Goal: Navigation & Orientation: Find specific page/section

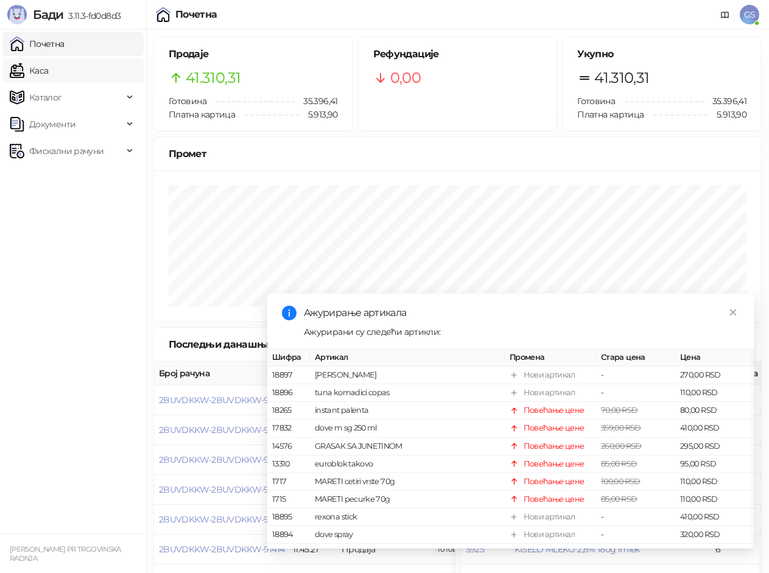
click at [48, 79] on link "Каса" at bounding box center [29, 70] width 38 height 24
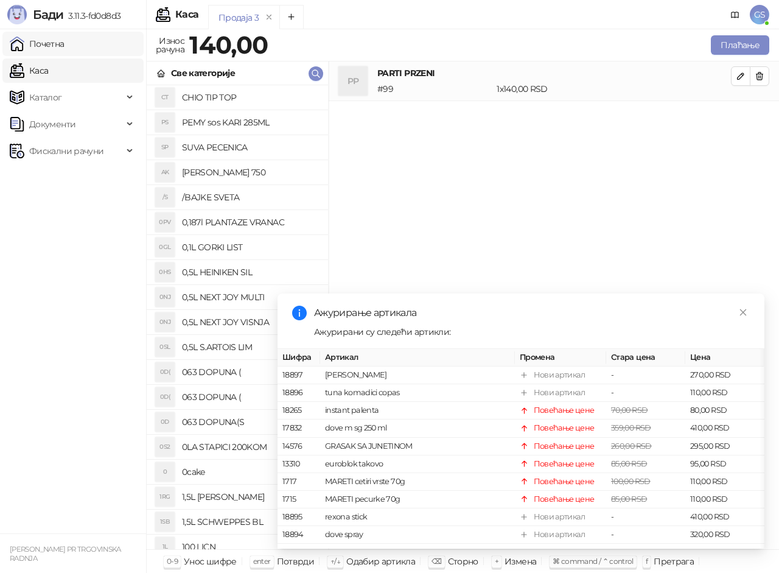
click at [65, 47] on link "Почетна" at bounding box center [37, 44] width 55 height 24
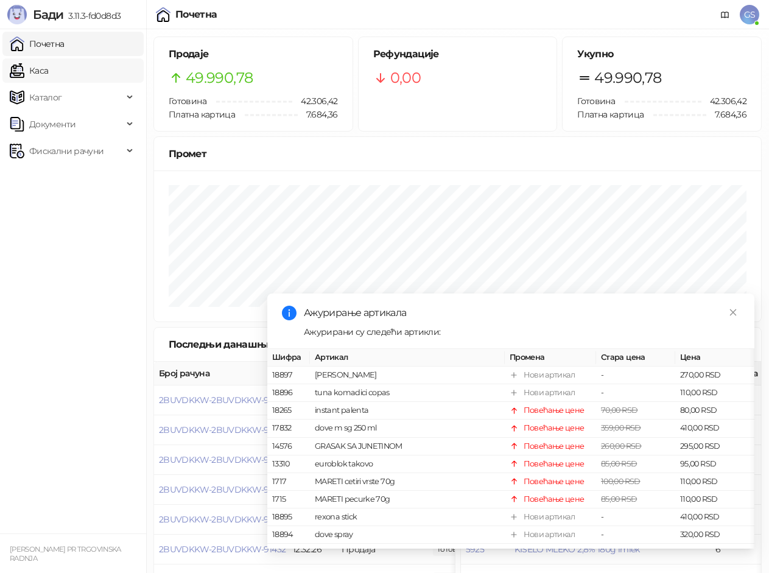
click at [48, 66] on link "Каса" at bounding box center [29, 70] width 38 height 24
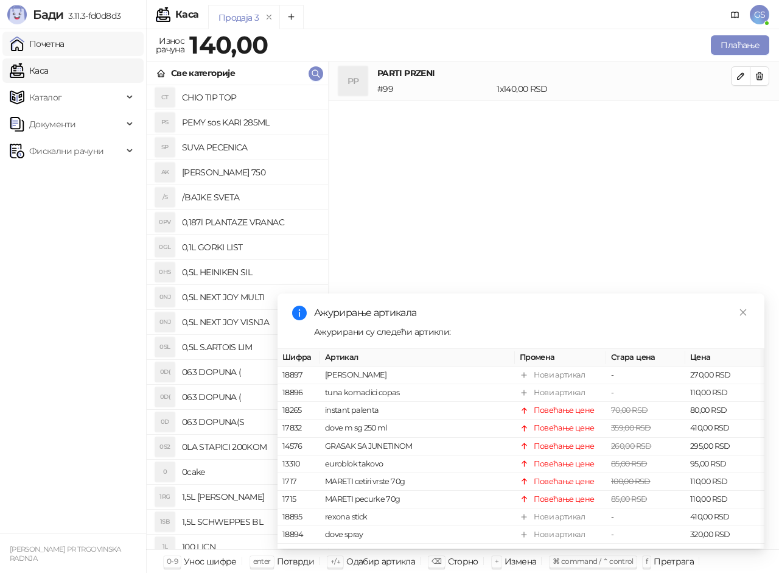
click at [58, 40] on link "Почетна" at bounding box center [37, 44] width 55 height 24
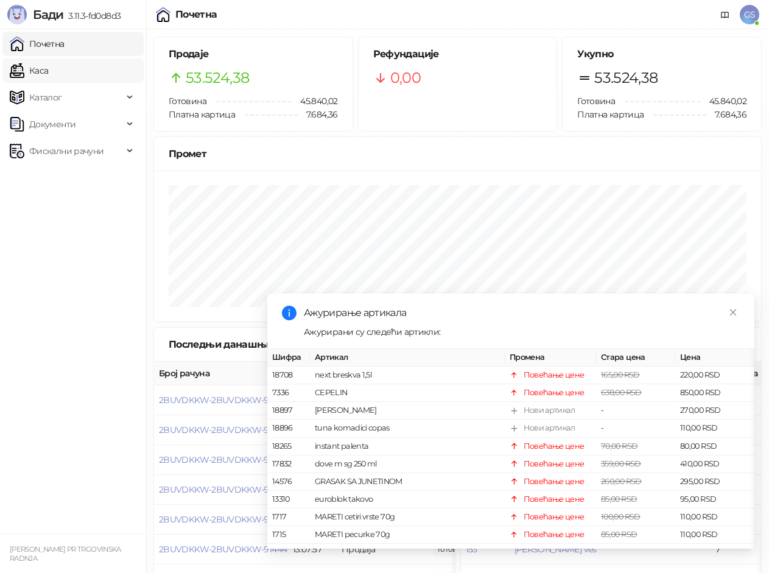
click at [48, 75] on link "Каса" at bounding box center [29, 70] width 38 height 24
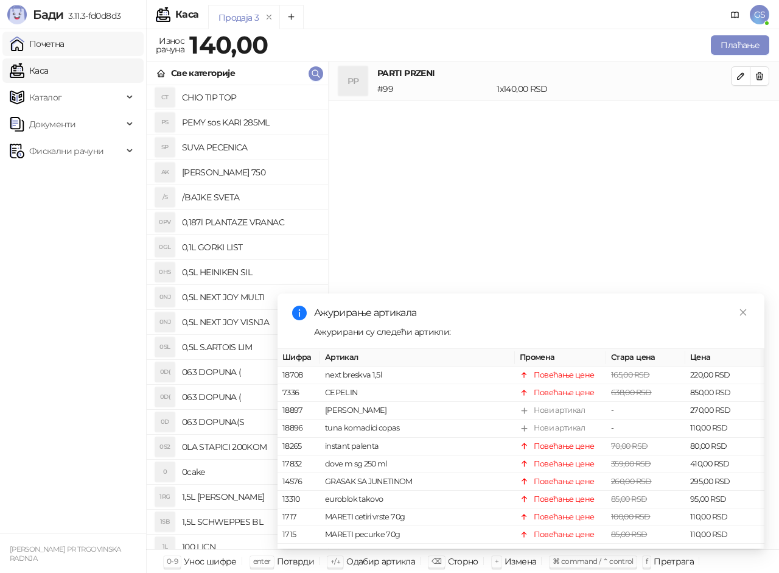
click at [63, 41] on link "Почетна" at bounding box center [37, 44] width 55 height 24
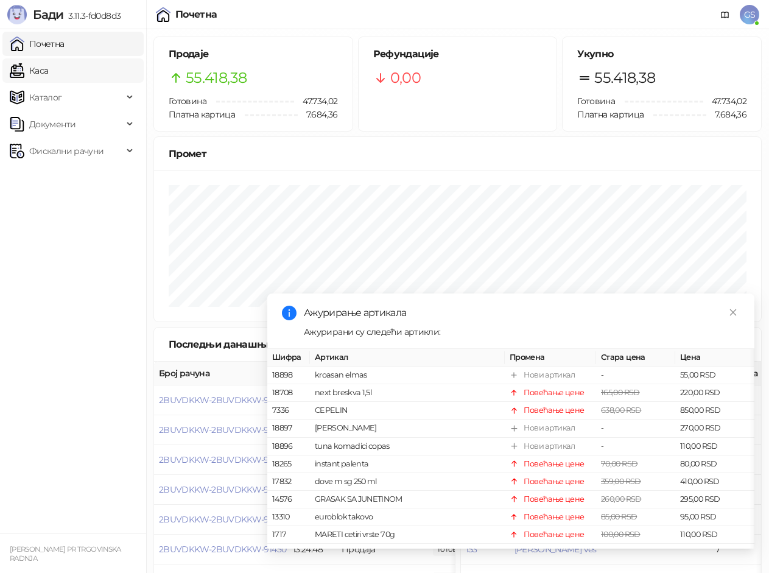
click at [48, 63] on link "Каса" at bounding box center [29, 70] width 38 height 24
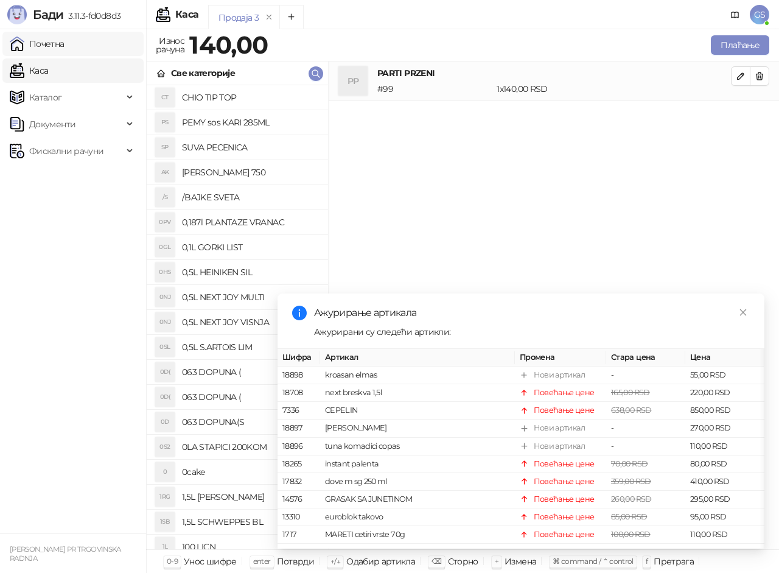
click at [65, 46] on link "Почетна" at bounding box center [37, 44] width 55 height 24
